Goal: Register for event/course

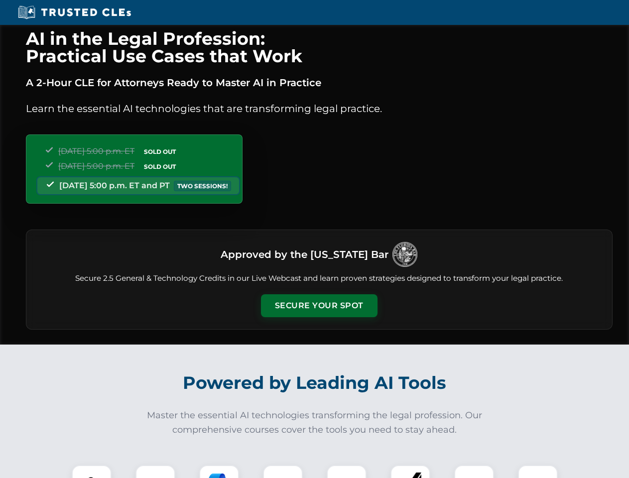
click at [319, 306] on button "Secure Your Spot" at bounding box center [319, 305] width 117 height 23
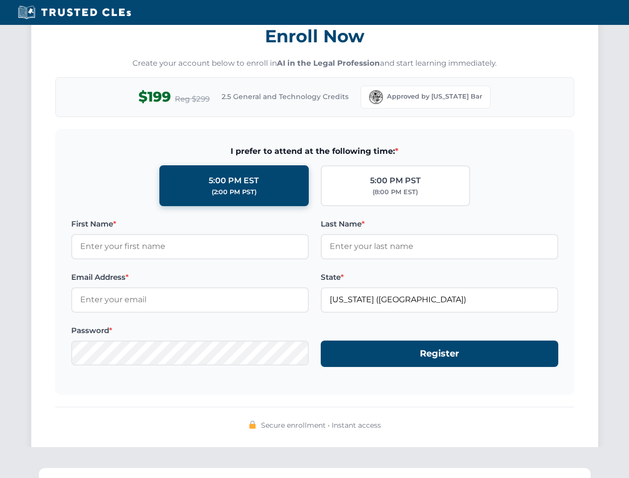
scroll to position [978, 0]
